Goal: Transaction & Acquisition: Subscribe to service/newsletter

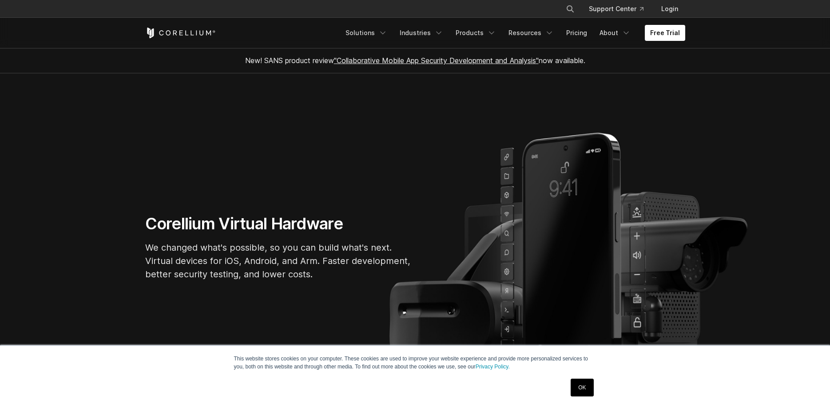
scroll to position [91, 0]
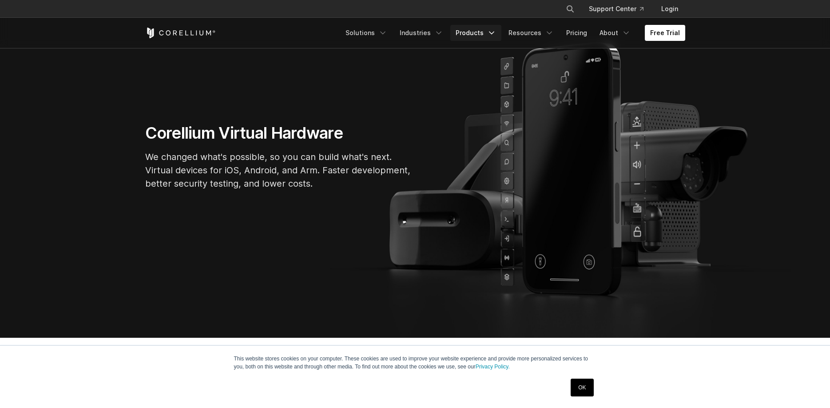
click at [495, 32] on icon "Navigation Menu" at bounding box center [491, 32] width 9 height 9
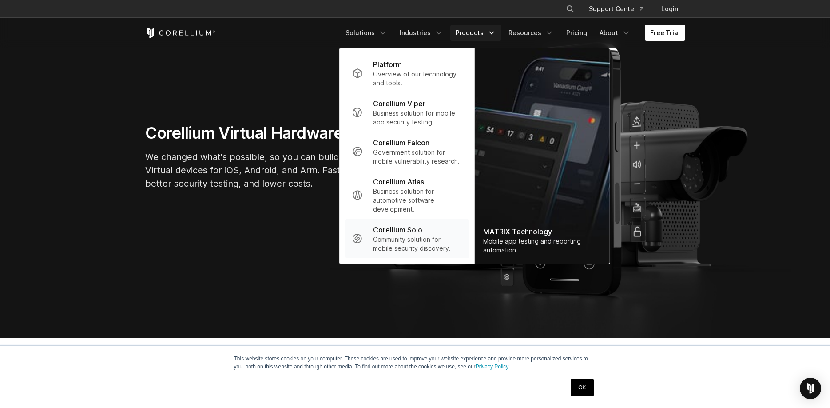
click at [400, 236] on p "Community solution for mobile security discovery." at bounding box center [417, 244] width 88 height 18
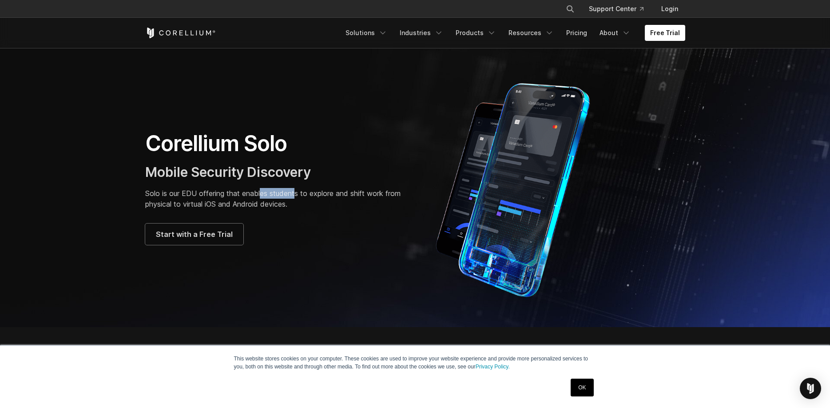
drag, startPoint x: 261, startPoint y: 194, endPoint x: 297, endPoint y: 193, distance: 36.0
click at [297, 193] on p "Solo is our EDU offering that enables students to explore and shift work from p…" at bounding box center [275, 198] width 261 height 21
drag, startPoint x: 346, startPoint y: 193, endPoint x: 308, endPoint y: 185, distance: 39.0
click at [308, 185] on div "Corellium Solo Mobile Security Discovery Solo is our EDU offering that enables …" at bounding box center [275, 187] width 261 height 115
click at [272, 202] on p "Solo is our EDU offering that enables students to explore and shift work from p…" at bounding box center [275, 198] width 261 height 21
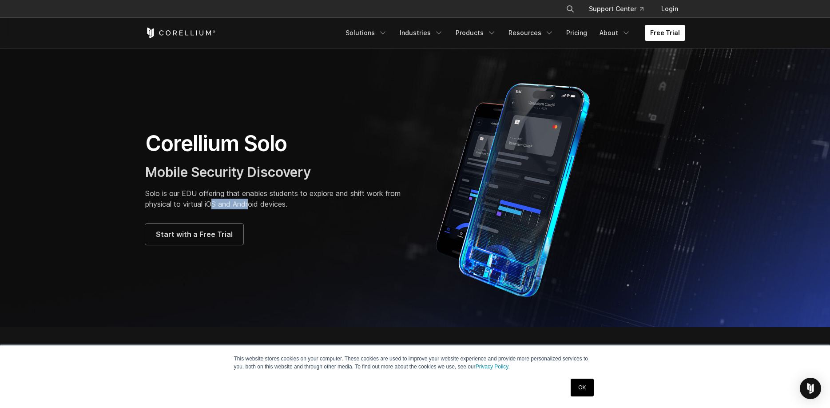
drag, startPoint x: 215, startPoint y: 205, endPoint x: 250, endPoint y: 205, distance: 35.1
click at [250, 205] on p "Solo is our EDU offering that enables students to explore and shift work from p…" at bounding box center [275, 198] width 261 height 21
click at [283, 209] on p "Solo is our EDU offering that enables students to explore and shift work from p…" at bounding box center [275, 198] width 261 height 21
click at [208, 232] on span "Start with a Free Trial" at bounding box center [194, 234] width 77 height 11
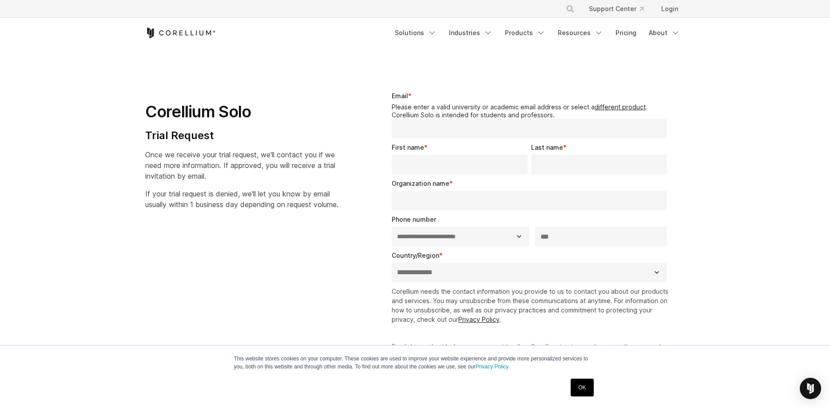
select select "**"
